Goal: Navigation & Orientation: Find specific page/section

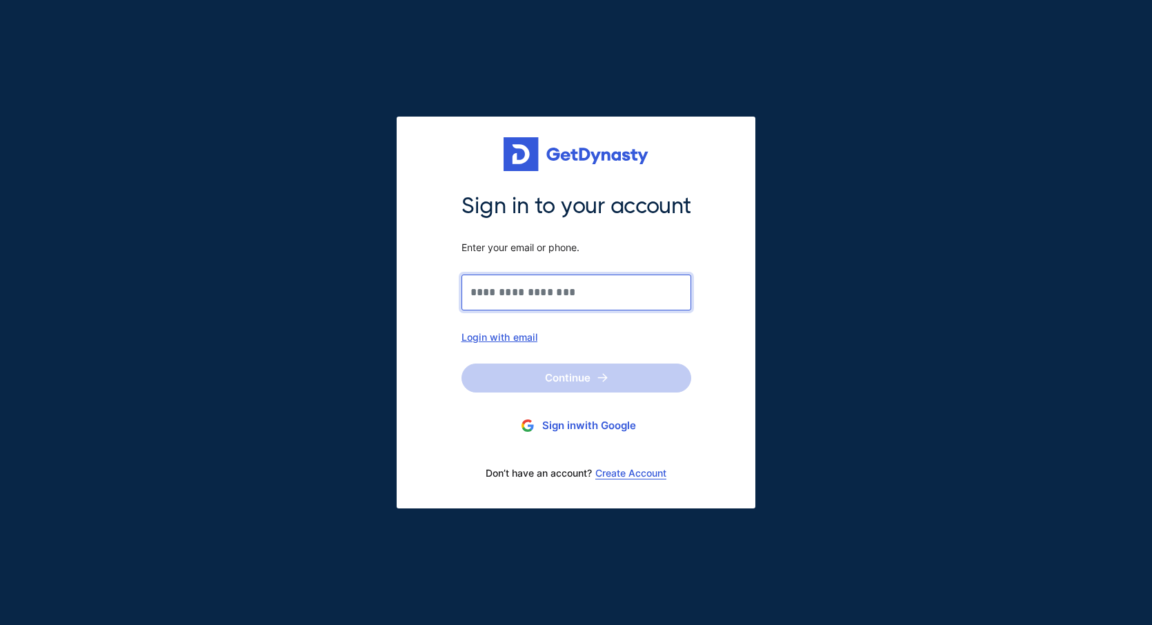
click at [571, 286] on input "Sign in to your account Enter your email or phone." at bounding box center [576, 293] width 230 height 36
type input "**********"
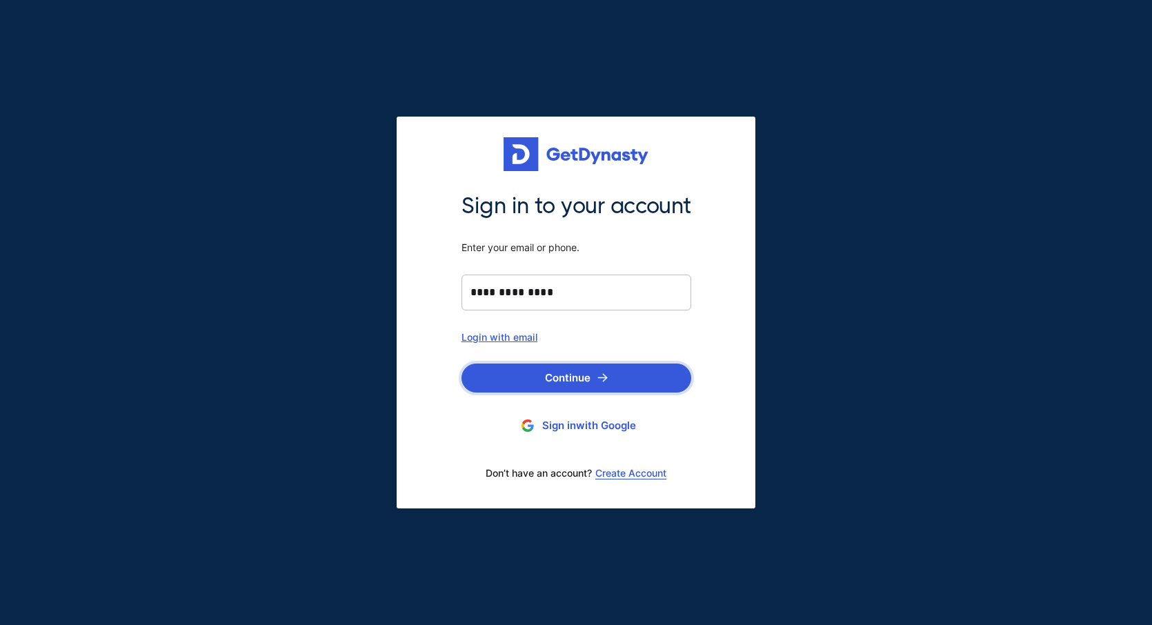
click at [603, 377] on img "submit" at bounding box center [602, 377] width 10 height 9
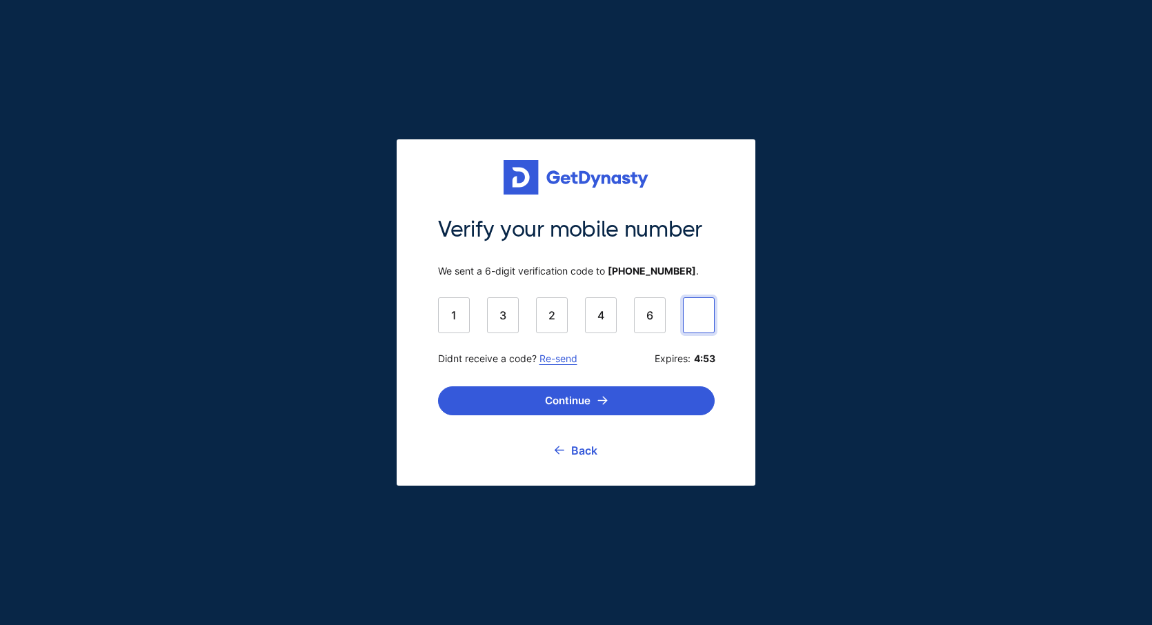
type input "******"
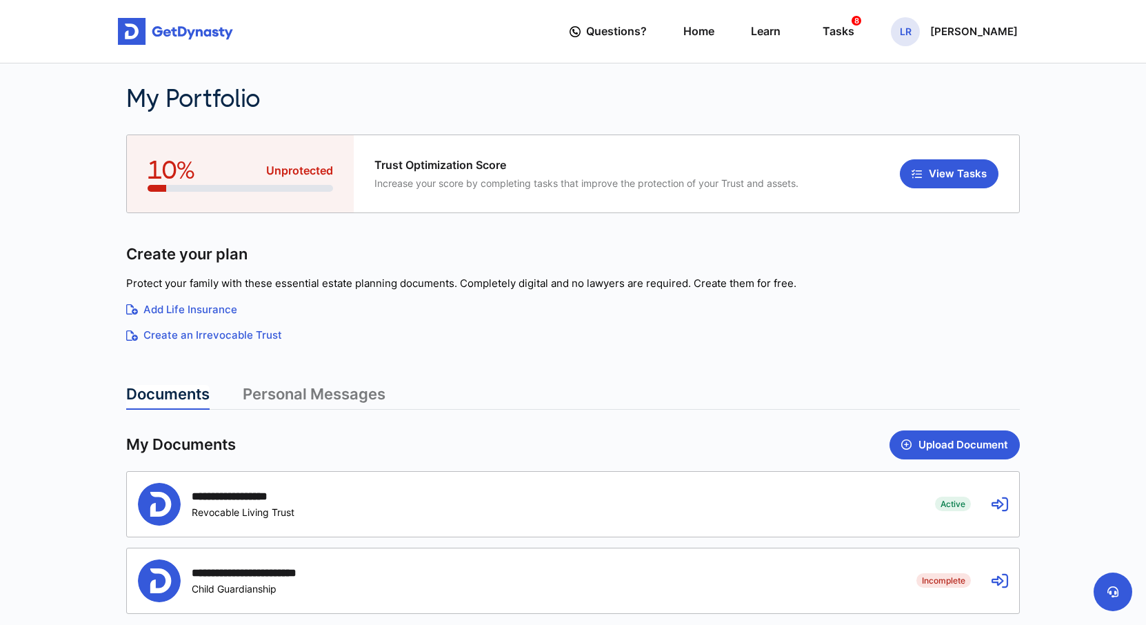
click at [338, 395] on link "Personal Messages" at bounding box center [314, 397] width 143 height 25
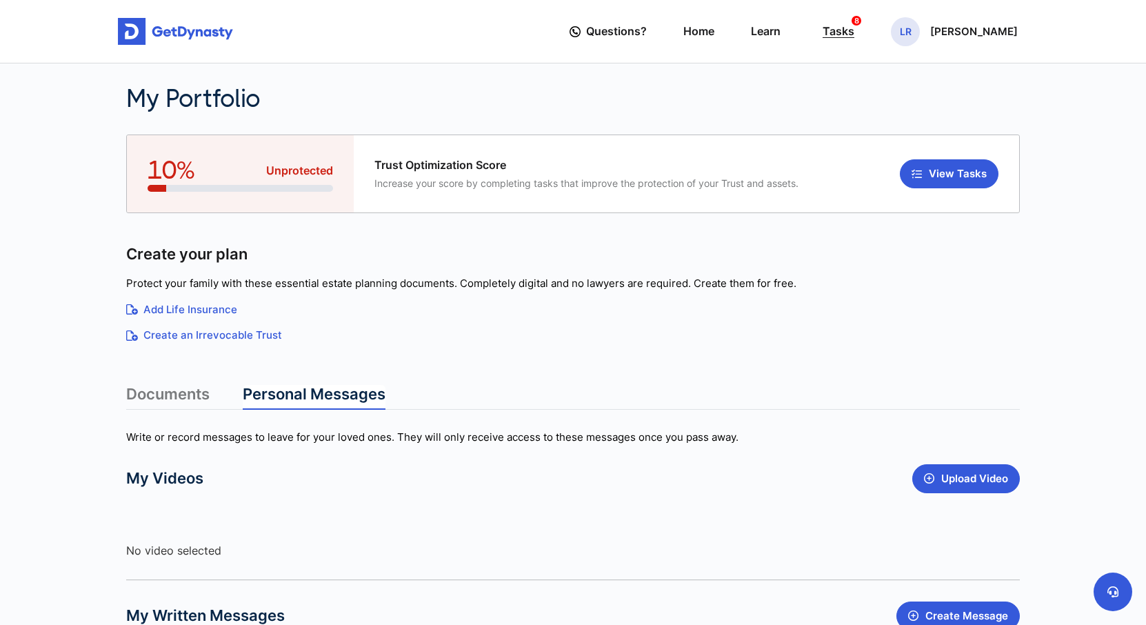
click at [855, 30] on div "Tasks 8" at bounding box center [839, 32] width 32 height 26
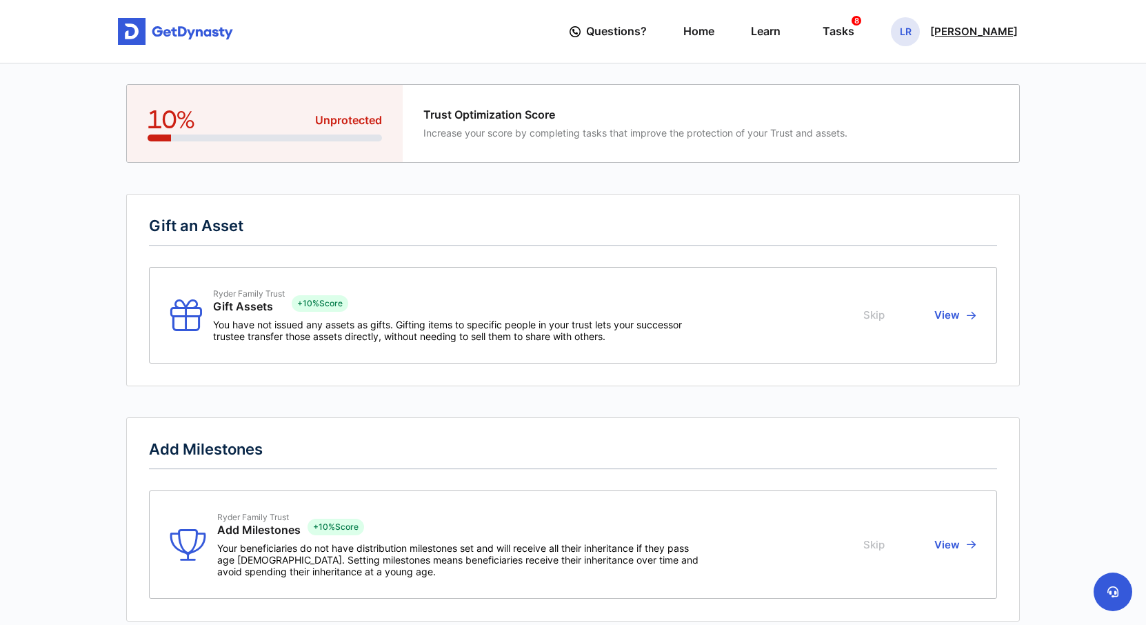
click at [966, 31] on p "[PERSON_NAME]" at bounding box center [974, 31] width 88 height 11
click at [715, 28] on link "Home" at bounding box center [698, 31] width 31 height 39
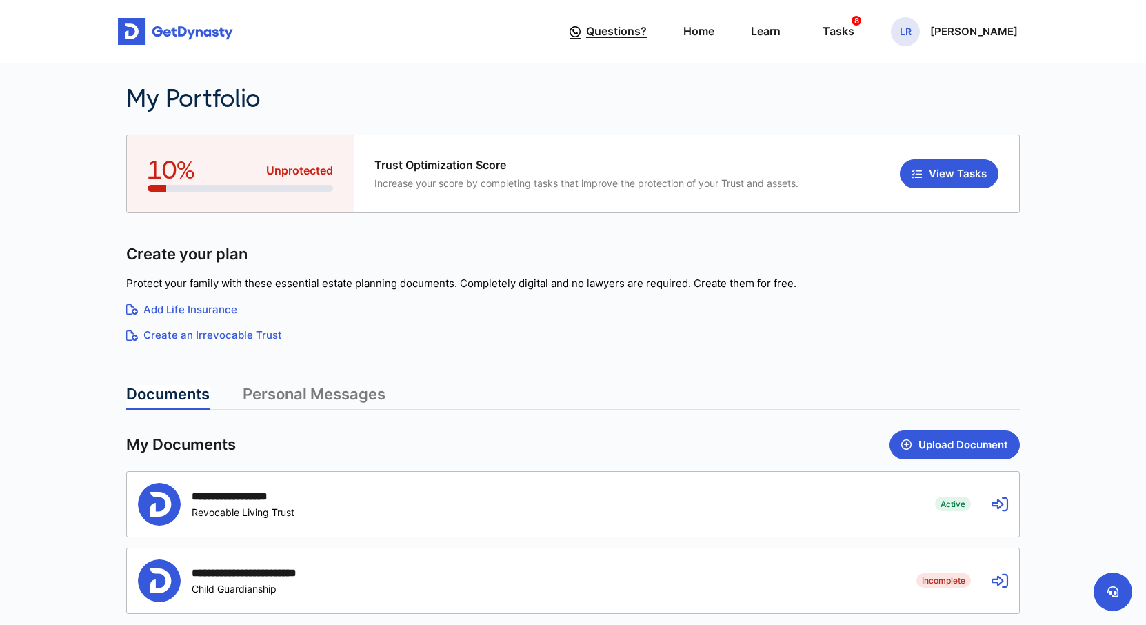
click at [635, 32] on span "Questions?" at bounding box center [616, 32] width 61 height 26
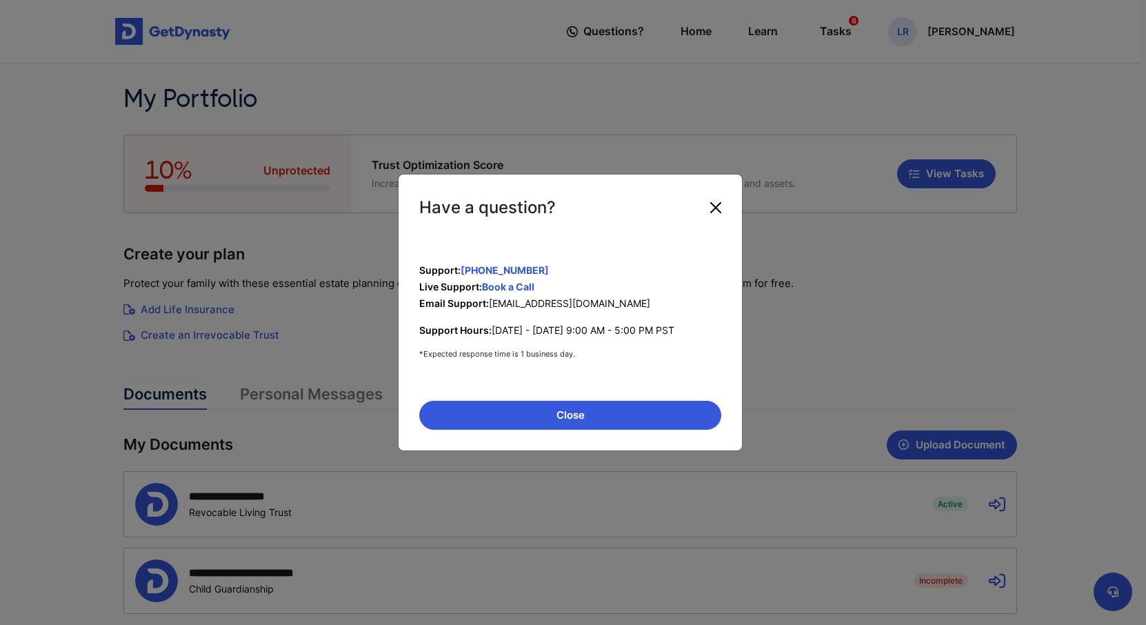
click at [718, 208] on button "Close" at bounding box center [716, 208] width 22 height 22
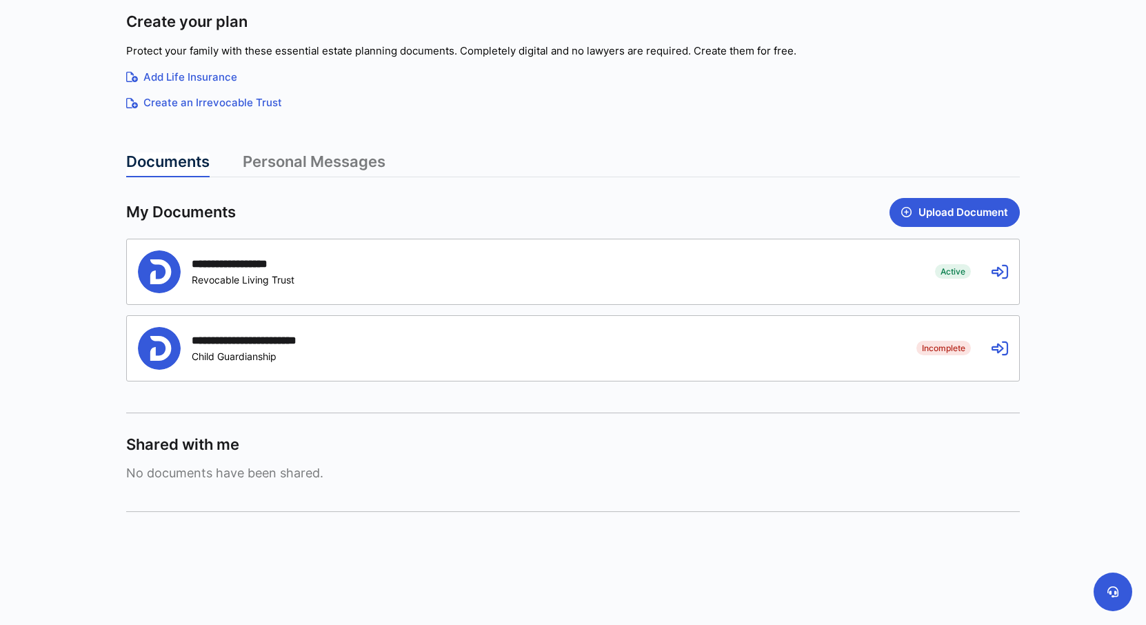
scroll to position [236, 0]
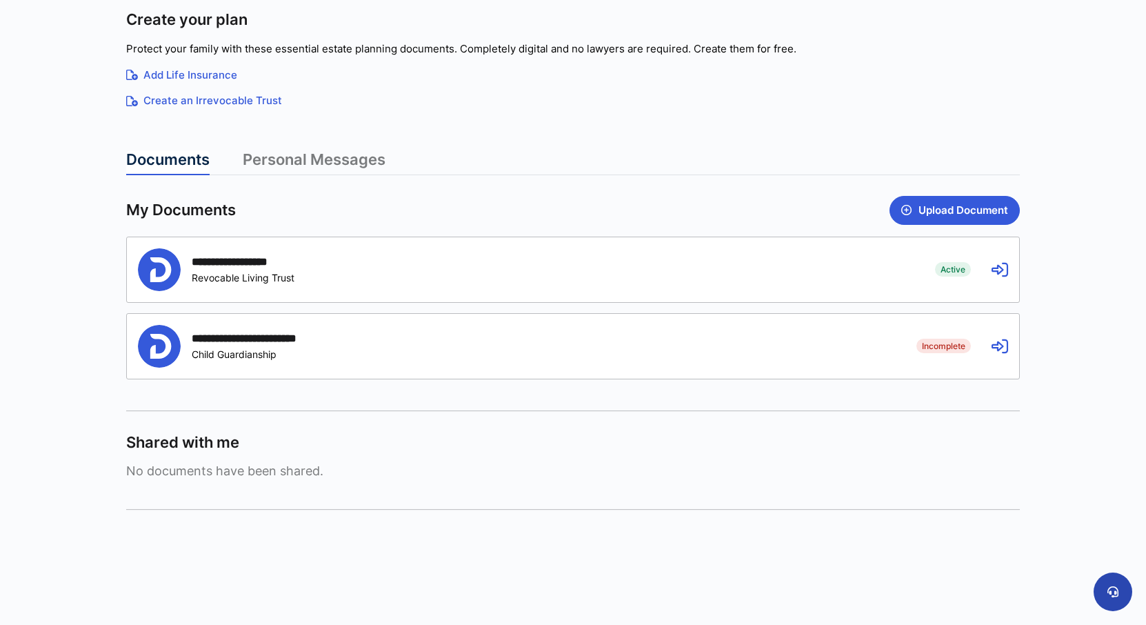
click at [1114, 589] on icon at bounding box center [1113, 591] width 11 height 11
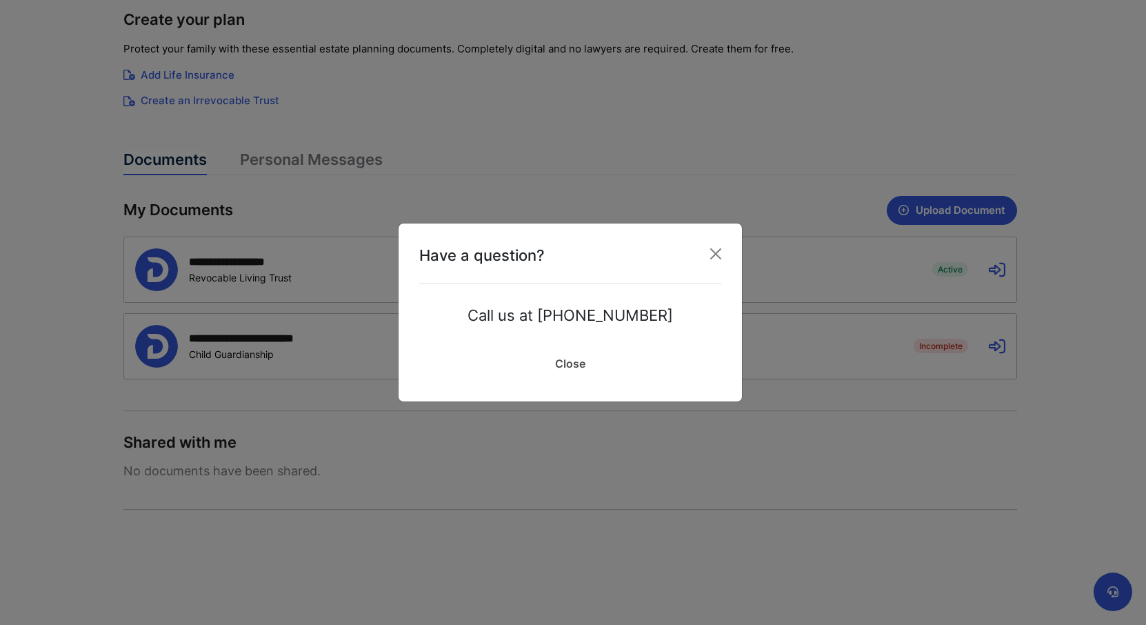
click at [574, 366] on link "Close" at bounding box center [570, 363] width 302 height 34
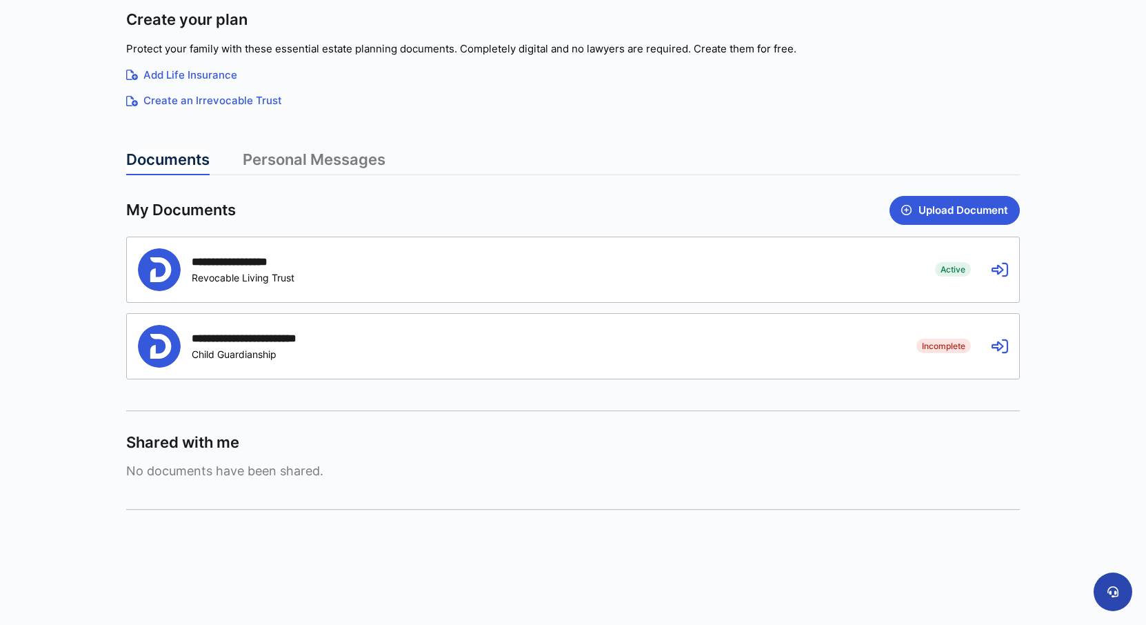
click at [1115, 587] on icon at bounding box center [1113, 591] width 11 height 11
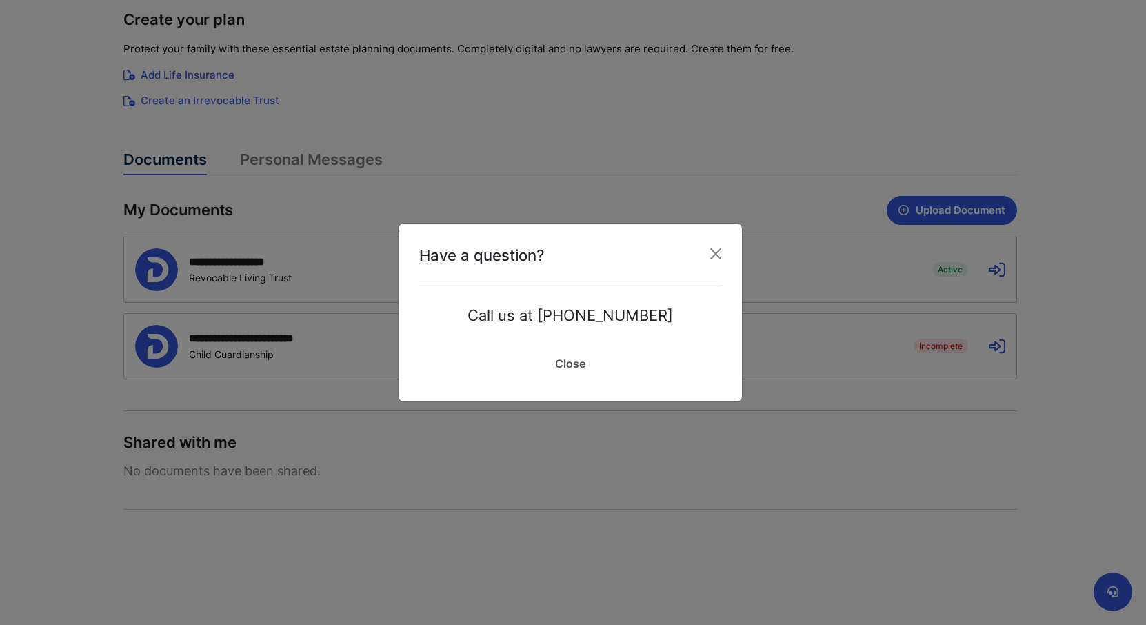
click at [566, 360] on link "Close" at bounding box center [570, 363] width 302 height 34
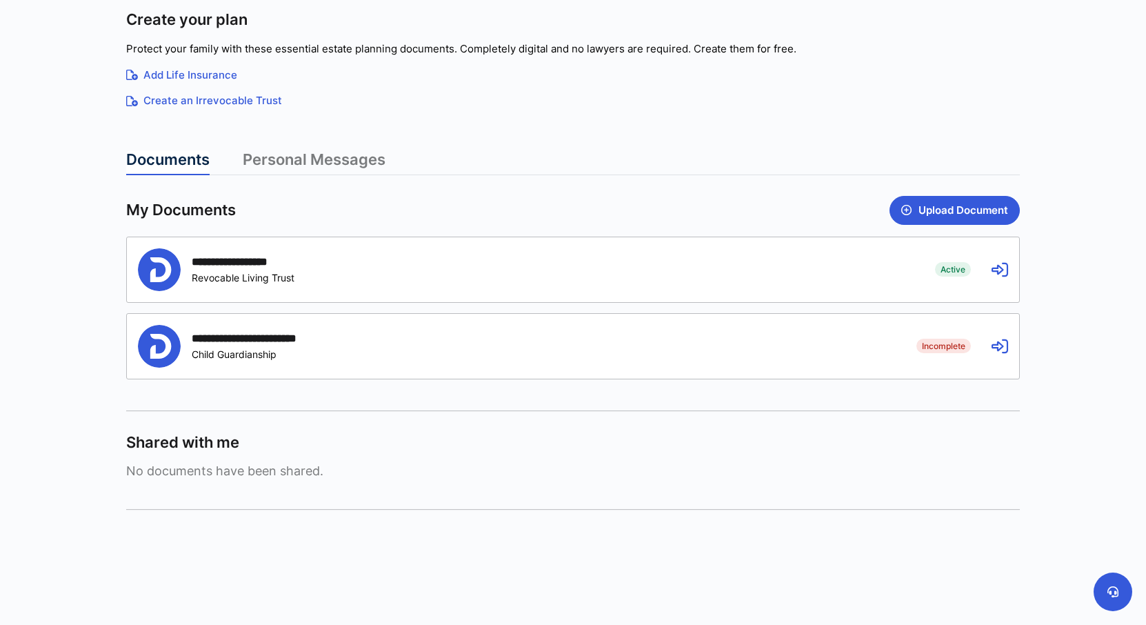
scroll to position [0, 0]
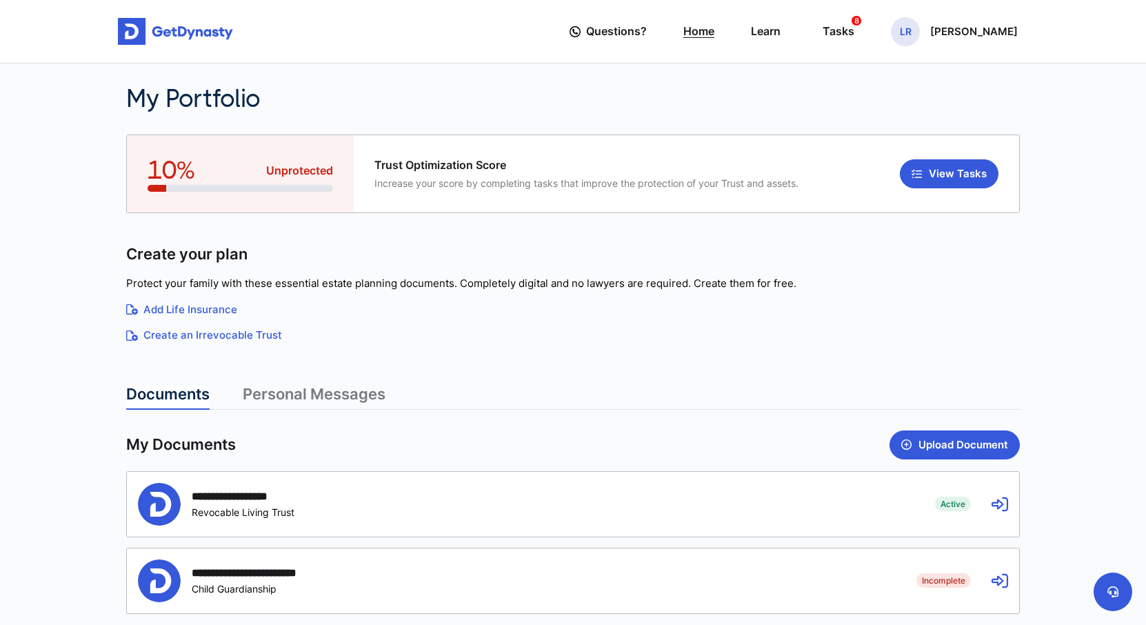
click at [703, 30] on link "Home" at bounding box center [698, 31] width 31 height 39
click at [781, 35] on link "Learn" at bounding box center [766, 31] width 30 height 39
click at [855, 28] on div "Tasks 8" at bounding box center [839, 32] width 32 height 26
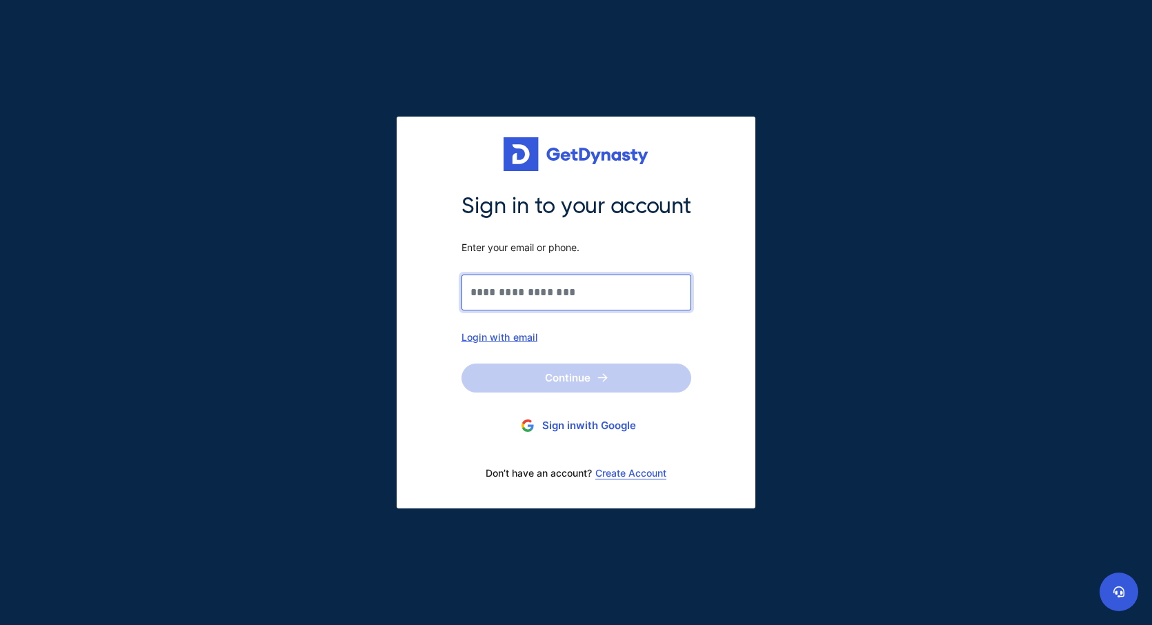
click at [594, 290] on input "Sign in to your account Enter your email or phone." at bounding box center [576, 293] width 230 height 36
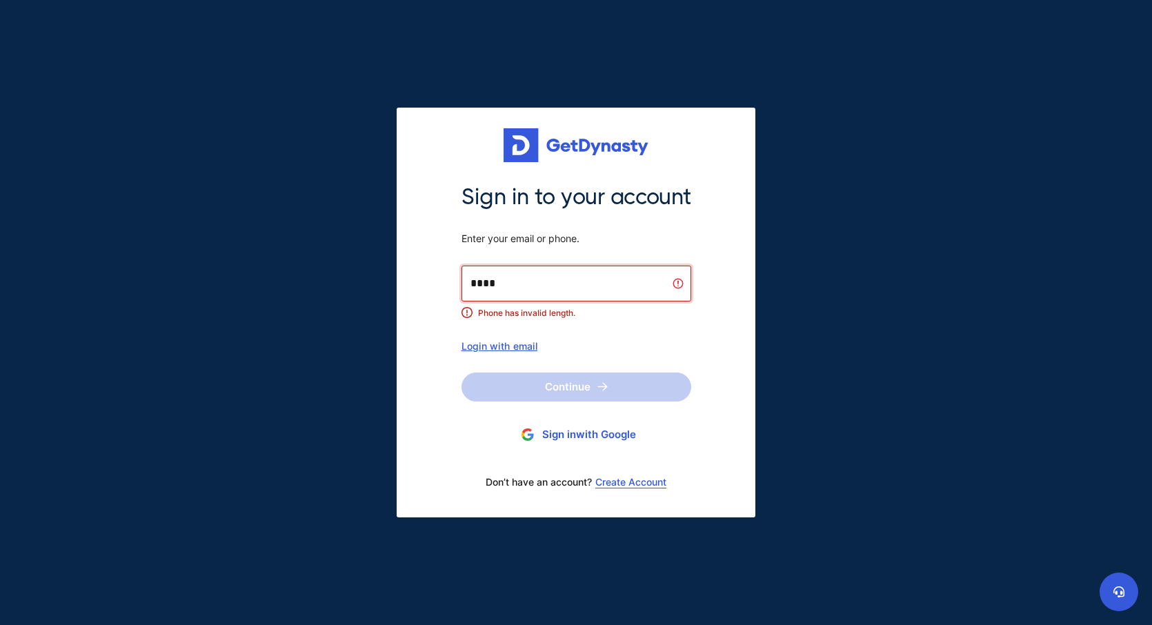
type input "*****"
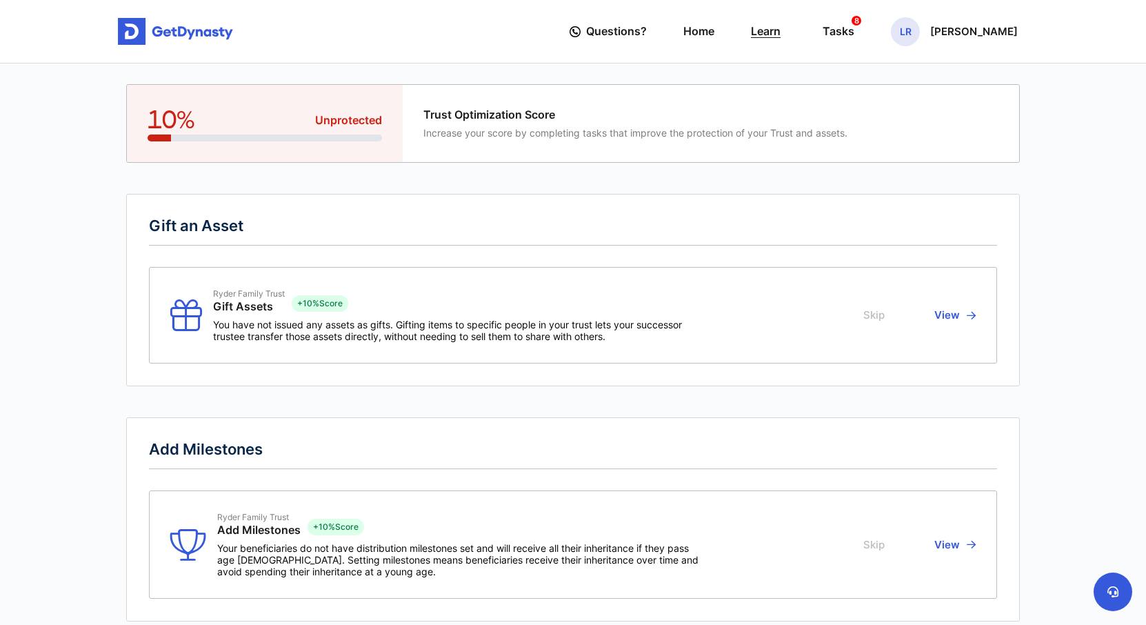
click at [781, 28] on link "Learn" at bounding box center [766, 31] width 30 height 39
click at [1108, 588] on icon at bounding box center [1113, 591] width 11 height 11
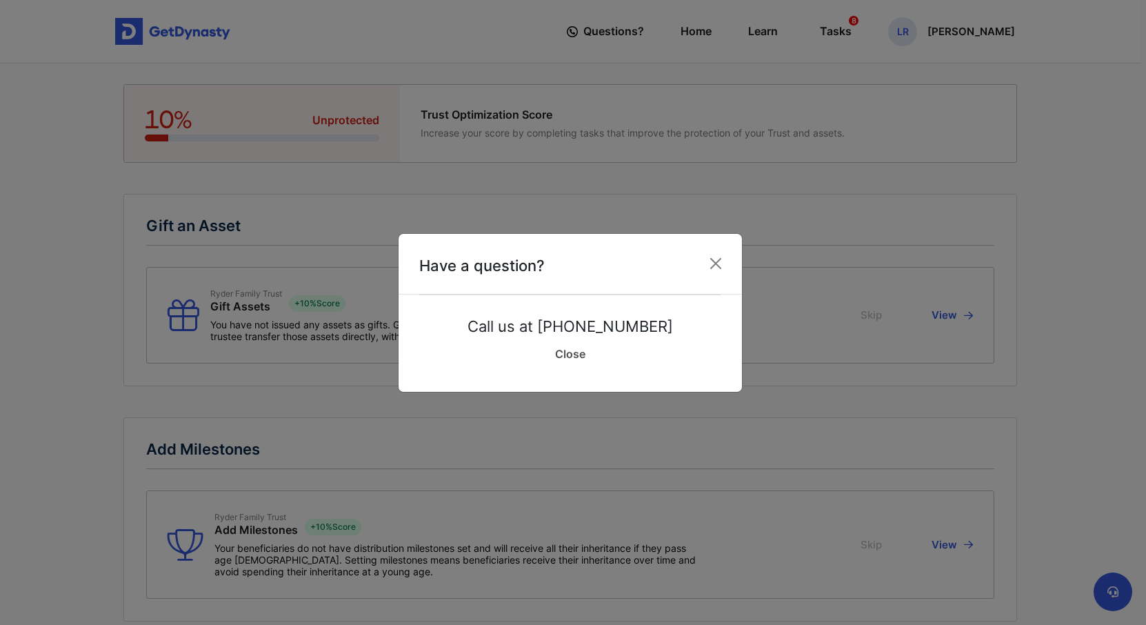
click at [574, 349] on link "Close" at bounding box center [570, 354] width 302 height 34
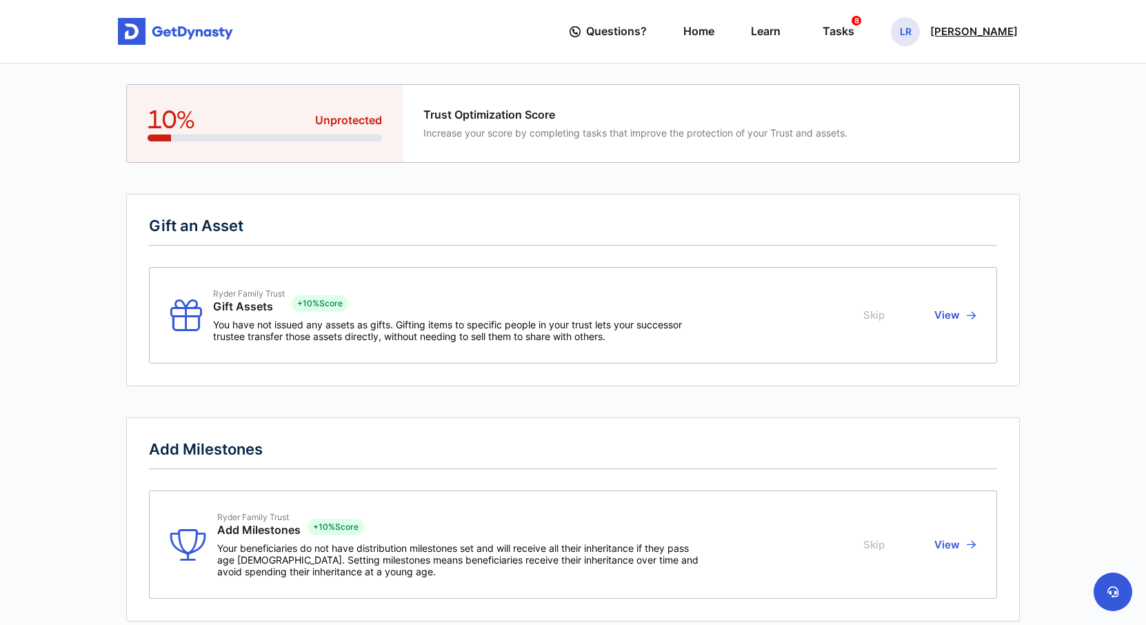
click at [958, 34] on p "[PERSON_NAME]" at bounding box center [974, 31] width 88 height 11
click at [924, 126] on link "My Portfolio" at bounding box center [906, 116] width 109 height 37
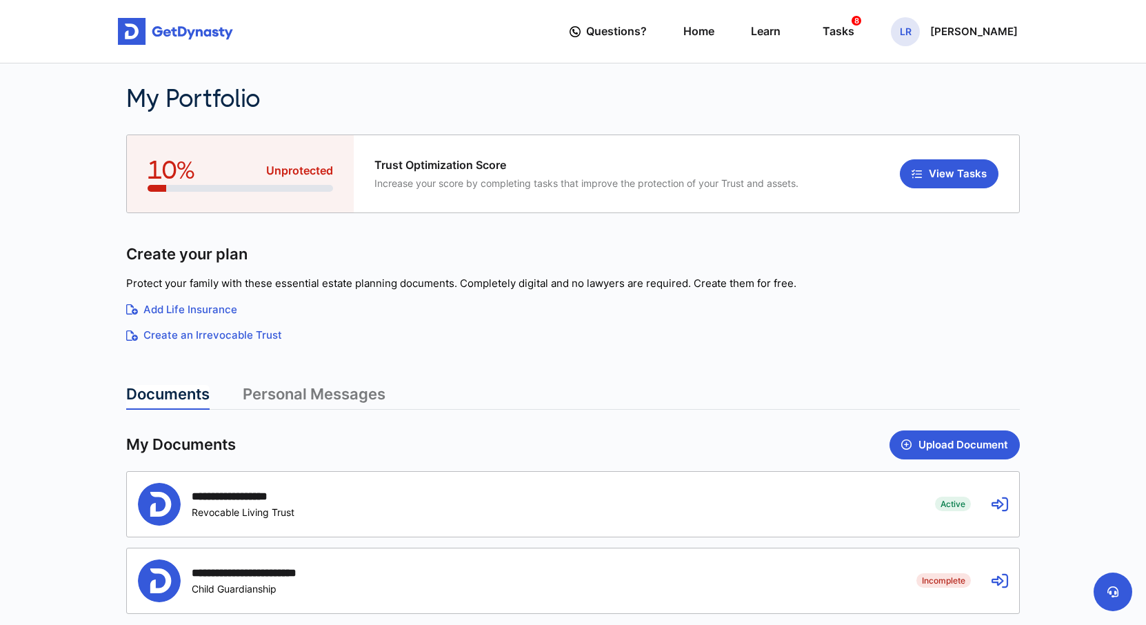
scroll to position [236, 0]
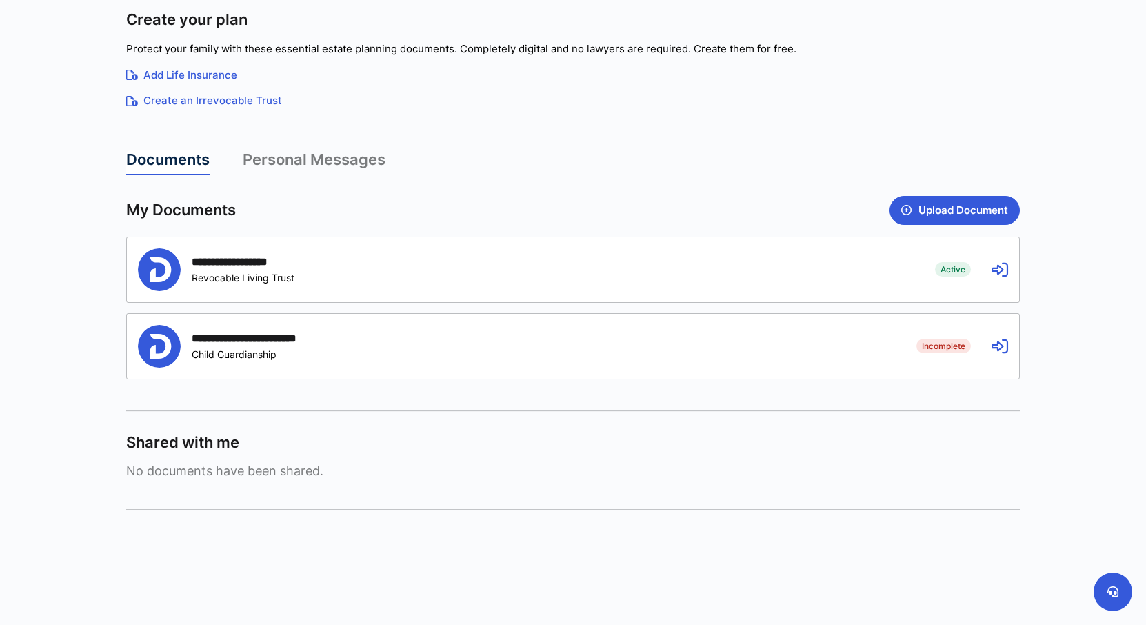
click at [299, 158] on link "Personal Messages" at bounding box center [314, 162] width 143 height 25
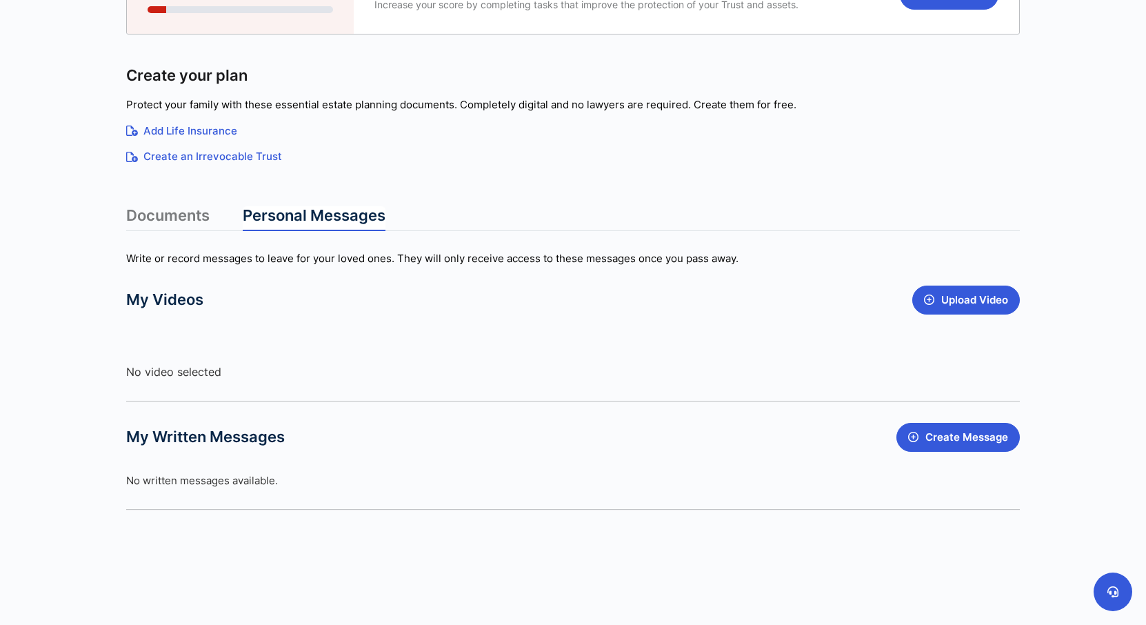
scroll to position [0, 0]
